Goal: Use online tool/utility: Utilize a website feature to perform a specific function

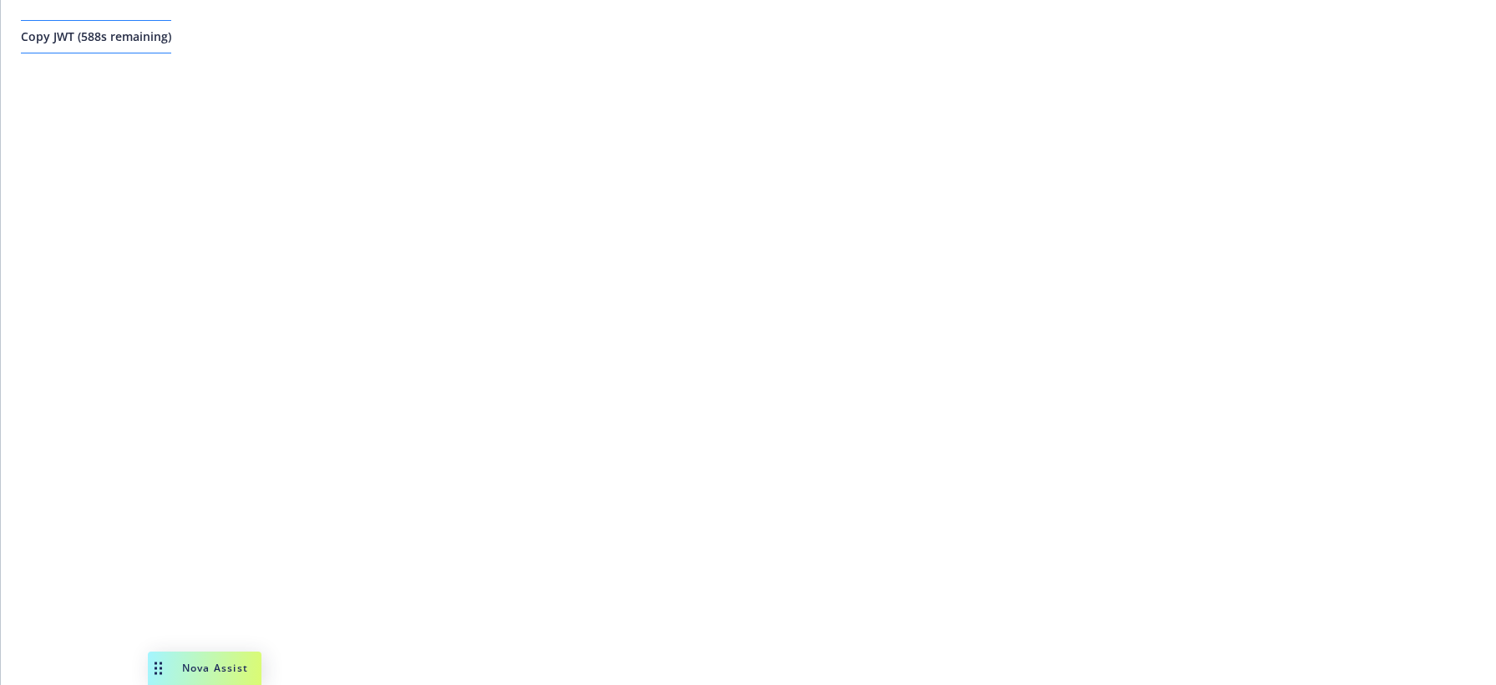
click at [167, 42] on span "Copy JWT ( 588 s remaining)" at bounding box center [96, 36] width 150 height 16
click at [160, 44] on button "Copy JWT ( 898 s remaining)" at bounding box center [96, 36] width 150 height 33
